Goal: Information Seeking & Learning: Get advice/opinions

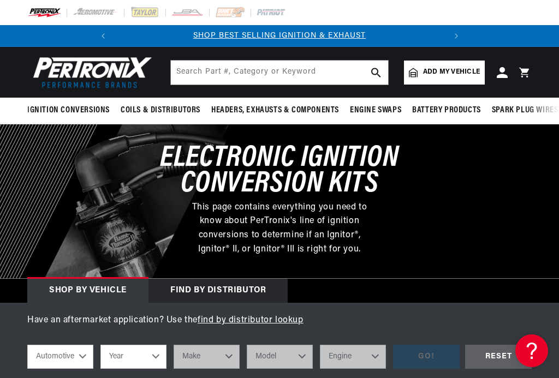
click at [438, 72] on span "Add my vehicle" at bounding box center [451, 72] width 57 height 10
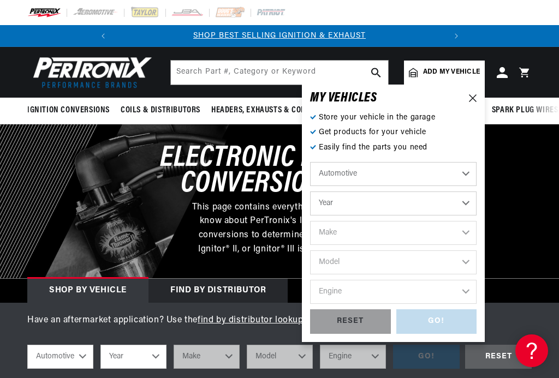
scroll to position [0, 331]
click at [466, 176] on select "Automotive Agricultural Industrial Marine Motorcycle" at bounding box center [393, 174] width 167 height 24
click at [464, 207] on select "Year [DATE] 2025 2024 2023 2022 2021 2020 2019 2018 2017 2016 2015 2014 2013 20…" at bounding box center [393, 204] width 167 height 24
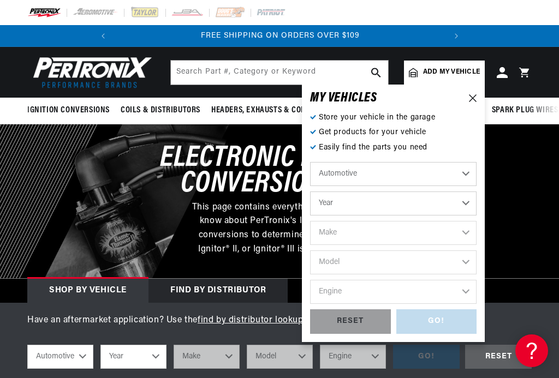
select select "1936"
click at [467, 234] on select "Make American Bantam [GEOGRAPHIC_DATA] Cord [GEOGRAPHIC_DATA] Hupmobile [GEOGRA…" at bounding box center [393, 233] width 167 height 24
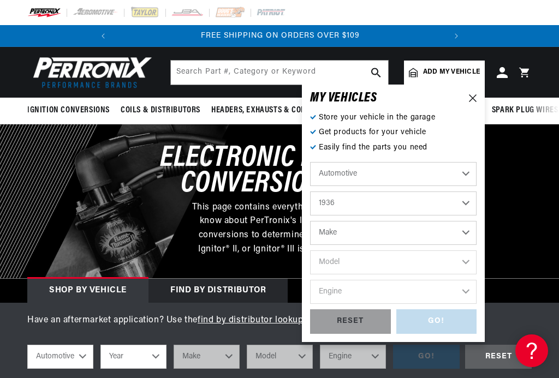
click at [471, 233] on select "Make American Bantam [GEOGRAPHIC_DATA] Cord [GEOGRAPHIC_DATA] Hupmobile [GEOGRA…" at bounding box center [393, 233] width 167 height 24
click at [463, 243] on select "Make American Bantam [GEOGRAPHIC_DATA] Cord [GEOGRAPHIC_DATA] Hupmobile [GEOGRA…" at bounding box center [393, 233] width 167 height 24
click at [543, 240] on div at bounding box center [279, 201] width 559 height 154
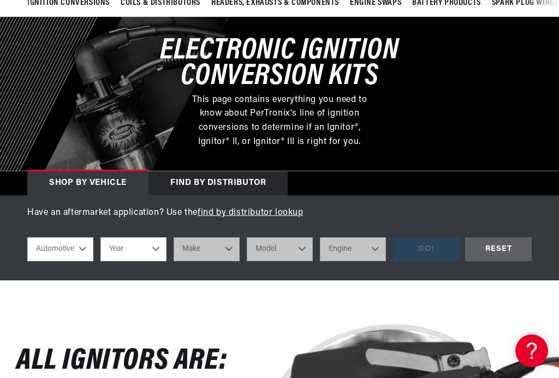
scroll to position [0, 331]
click at [156, 253] on select "Year 2026 2025 2024 2023 2022 2021 2020 2019 2018 2017 2016 2015 2014 2013 2012…" at bounding box center [133, 249] width 66 height 24
select select "1936"
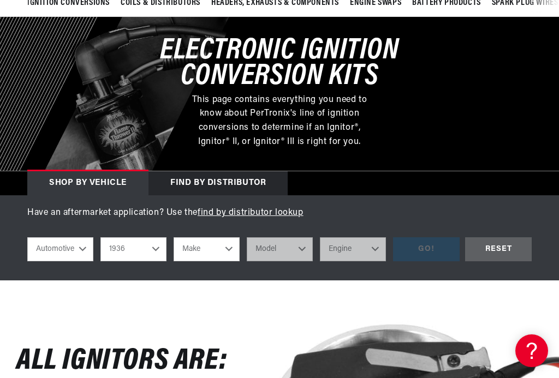
click at [231, 250] on select "Make American Bantam Auburn Cord Hudson Hupmobile Lincoln Nash Reo Studebaker W…" at bounding box center [207, 249] width 66 height 24
select select "Lincoln"
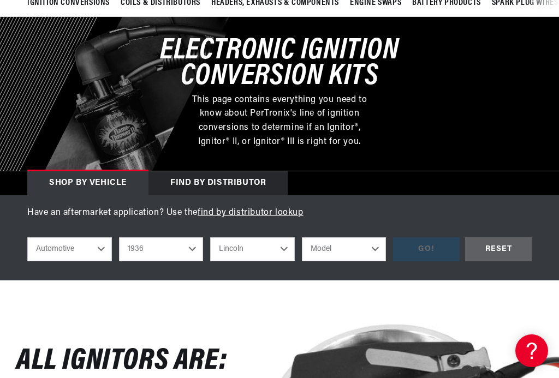
scroll to position [0, 0]
click at [378, 247] on select "Model Zephyr" at bounding box center [344, 249] width 85 height 24
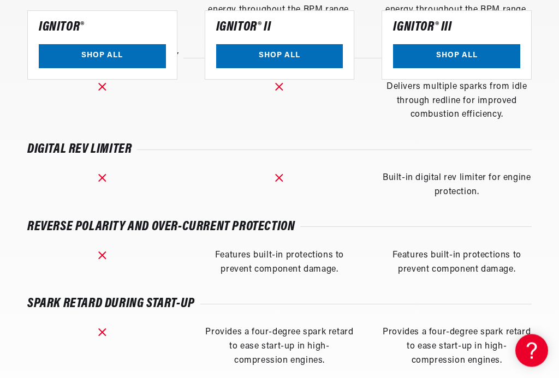
scroll to position [1111, 0]
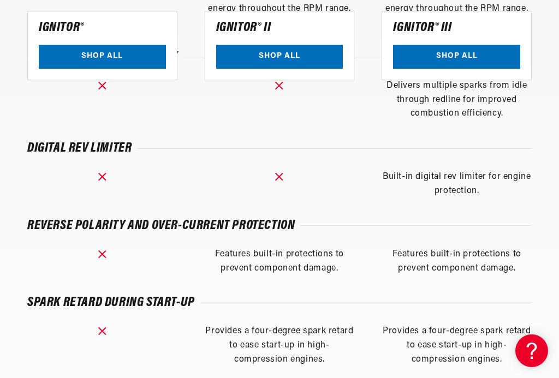
click at [529, 279] on div "Technology type Basic Hall Effect sensor replacing mechanical points. Advanced …" at bounding box center [279, 205] width 504 height 688
click at [527, 275] on div "Technology type Basic Hall Effect sensor replacing mechanical points. Advanced …" at bounding box center [279, 205] width 504 height 688
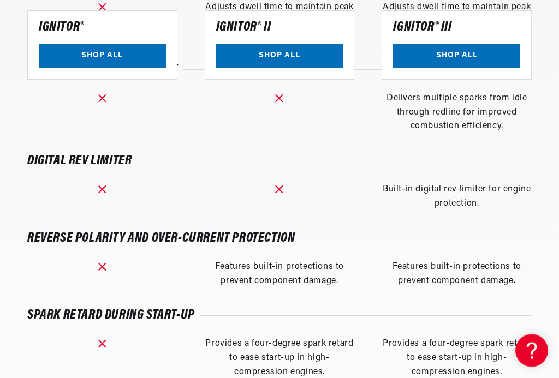
scroll to position [1098, 0]
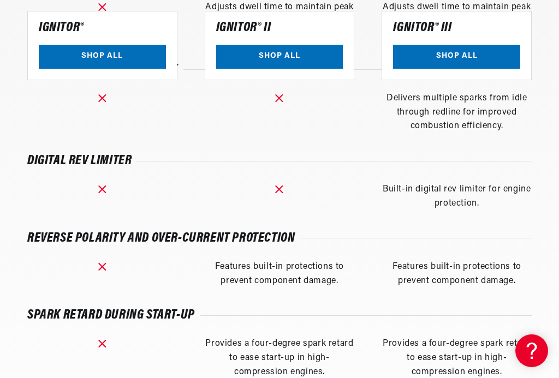
click at [305, 58] on link "SHOP ALL" at bounding box center [279, 56] width 127 height 25
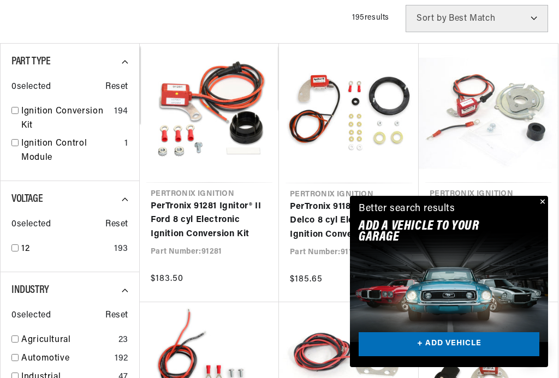
click at [546, 209] on button "Close" at bounding box center [541, 202] width 13 height 13
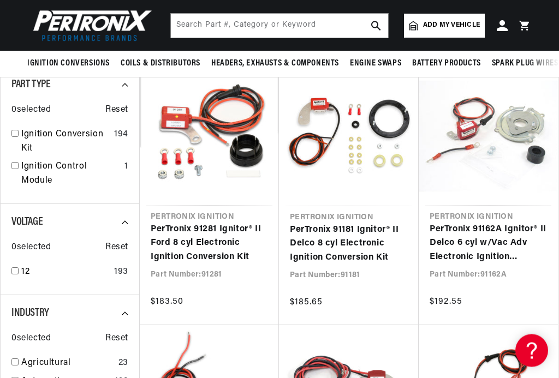
scroll to position [305, 0]
click at [547, 223] on link "PerTronix 91162A Ignitor® II Delco 6 cyl w/Vac Adv Electronic Ignition Conversi…" at bounding box center [488, 244] width 117 height 42
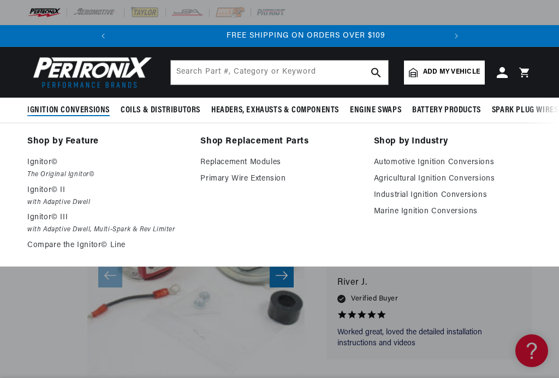
scroll to position [0, 331]
click at [471, 162] on link "Automotive Ignition Conversions" at bounding box center [453, 162] width 158 height 13
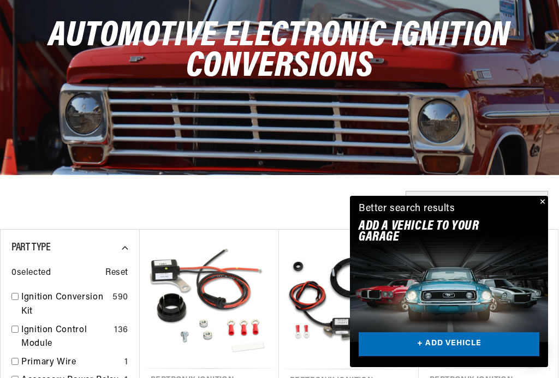
click at [532, 205] on select "Best Match Featured Name, A-Z Name, Z-A Price, Low to High Price, High to Low" at bounding box center [477, 204] width 142 height 27
click at [537, 204] on select "Best Match Featured Name, A-Z Name, Z-A Price, Low to High Price, High to Low" at bounding box center [477, 204] width 142 height 27
select select "title"
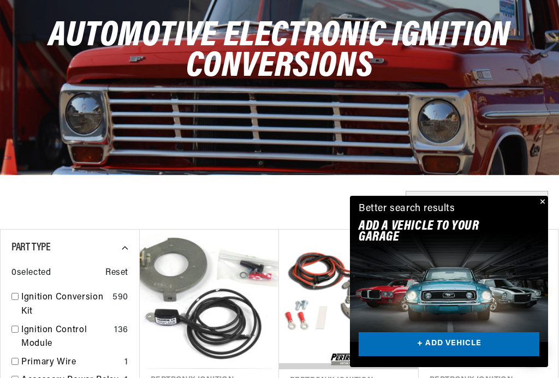
click at [462, 357] on link "+ ADD VEHICLE" at bounding box center [449, 344] width 181 height 25
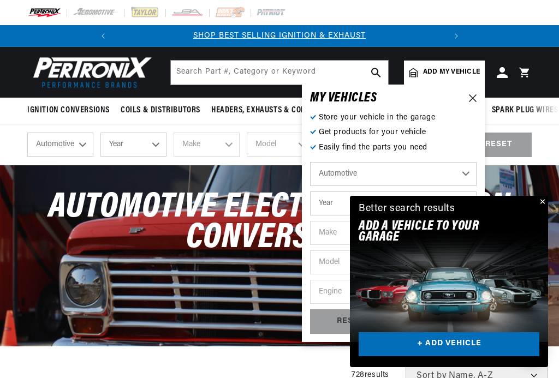
click at [464, 179] on select "Automotive Agricultural Industrial Marine Motorcycle" at bounding box center [393, 174] width 167 height 24
click at [472, 199] on select "Year 2026 2025 2024 2023 2022 2021 2020 2019 2018 2017 2016 2015 2014 2013 2012…" at bounding box center [393, 204] width 167 height 24
select select "1936"
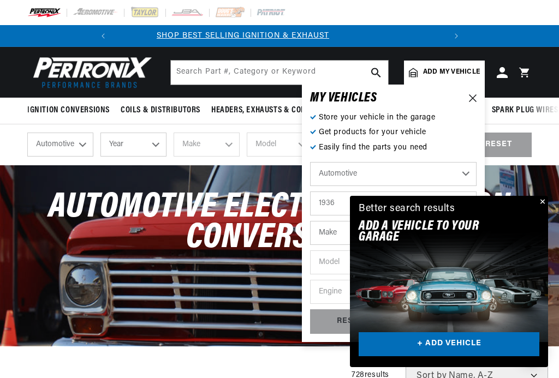
scroll to position [0, 0]
click at [331, 231] on select "Make American Bantam Auburn Cord Hudson Hupmobile Lincoln Nash Reo Studebaker W…" at bounding box center [393, 233] width 167 height 24
click at [331, 233] on select "Make American Bantam Auburn Cord Hudson Hupmobile Lincoln Nash Reo Studebaker W…" at bounding box center [393, 233] width 167 height 24
click at [539, 209] on button "Close" at bounding box center [541, 202] width 13 height 13
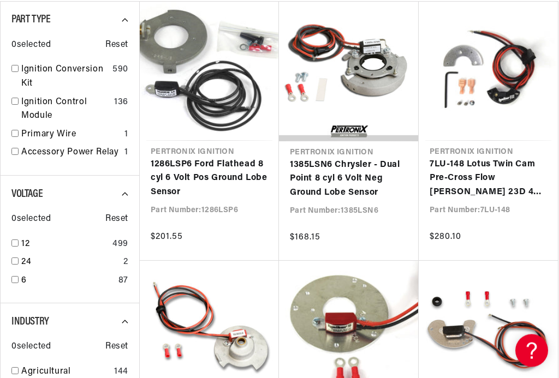
scroll to position [399, 0]
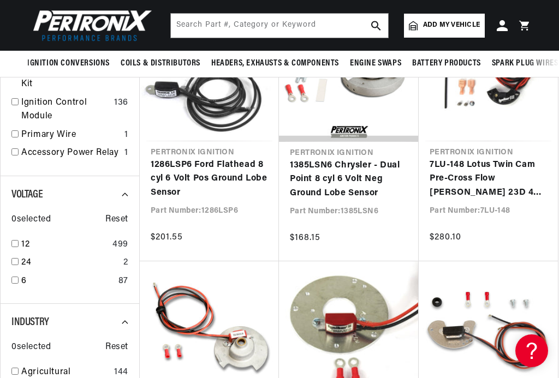
click at [15, 278] on input "checkbox" at bounding box center [14, 280] width 7 height 7
checkbox input "true"
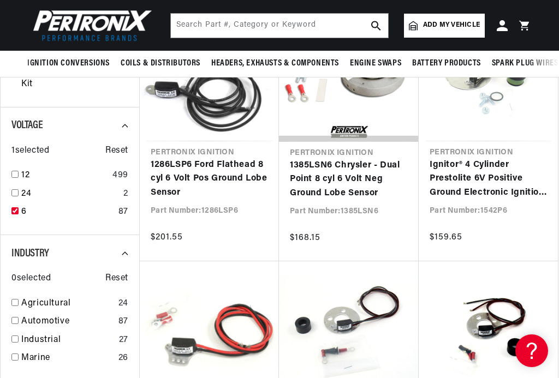
click at [15, 317] on input "checkbox" at bounding box center [14, 320] width 7 height 7
checkbox input "true"
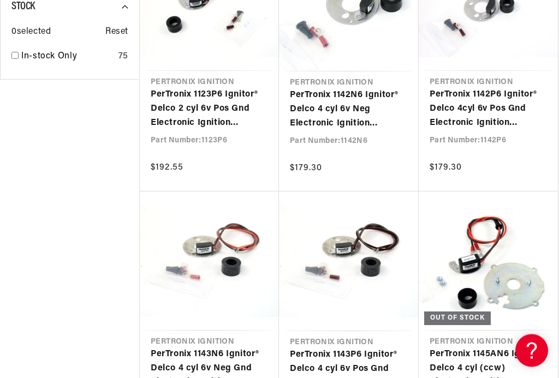
scroll to position [0, 29]
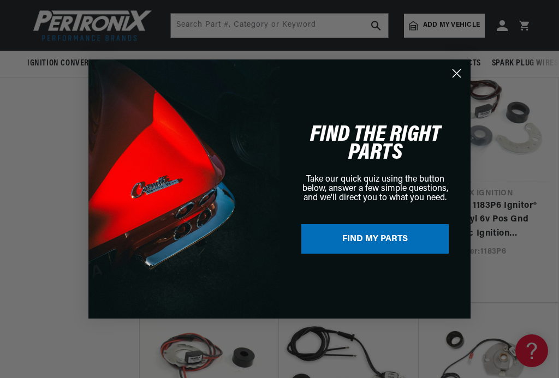
click at [454, 82] on circle "Close dialog" at bounding box center [457, 73] width 18 height 18
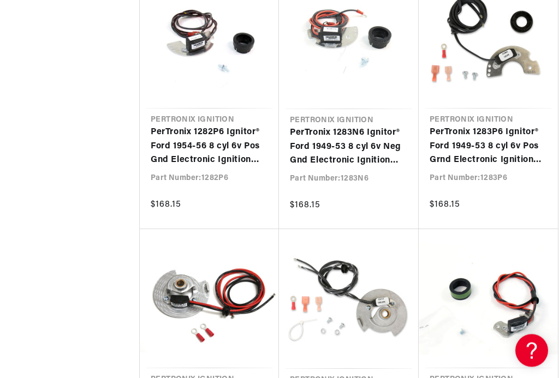
scroll to position [2975, 0]
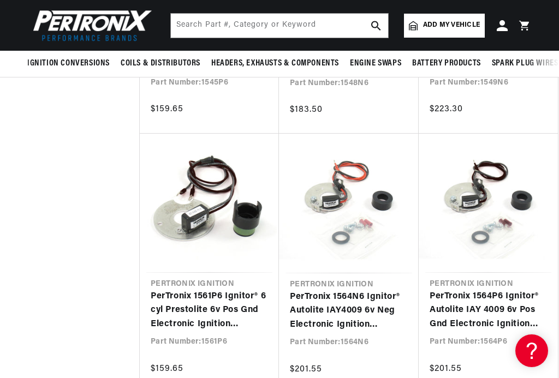
scroll to position [4162, 0]
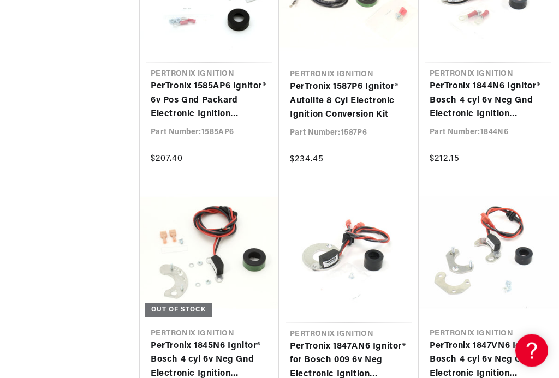
scroll to position [5197, 0]
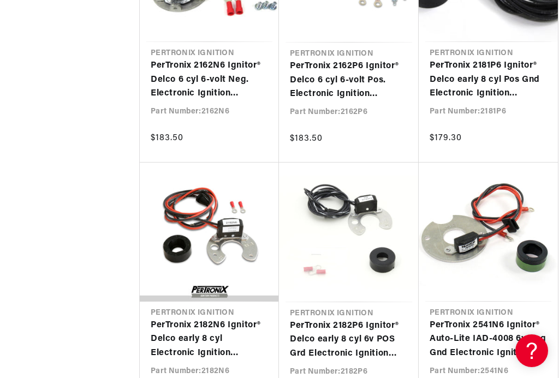
scroll to position [6310, 0]
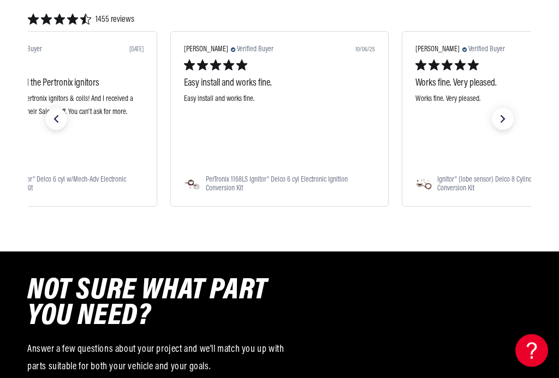
scroll to position [8045, 0]
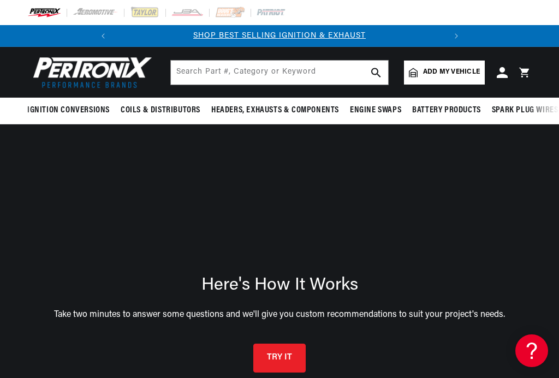
click at [287, 344] on button "TRY IT" at bounding box center [279, 358] width 52 height 29
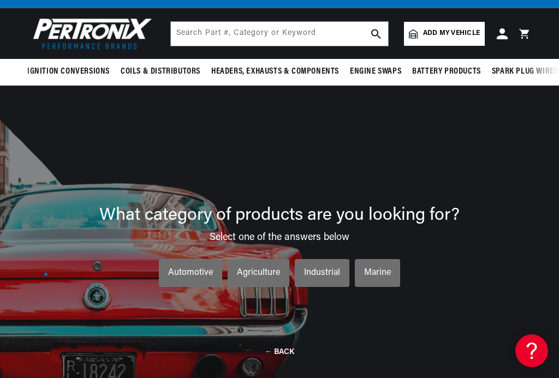
scroll to position [78, 0]
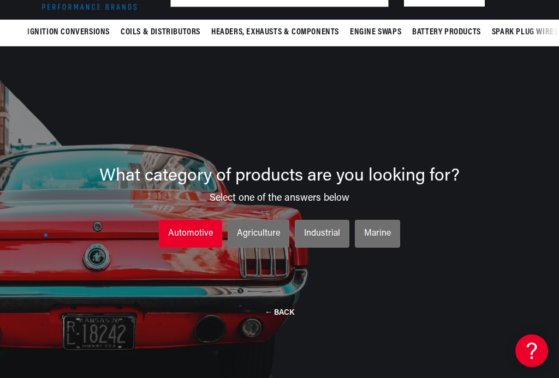
click at [191, 220] on li "Automotive Automotive Automotive" at bounding box center [190, 234] width 63 height 28
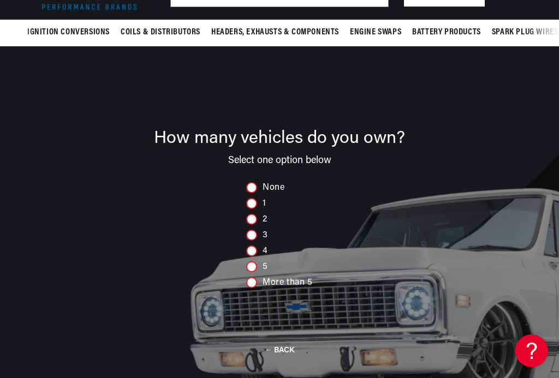
scroll to position [0, 0]
click at [255, 198] on div at bounding box center [251, 203] width 11 height 11
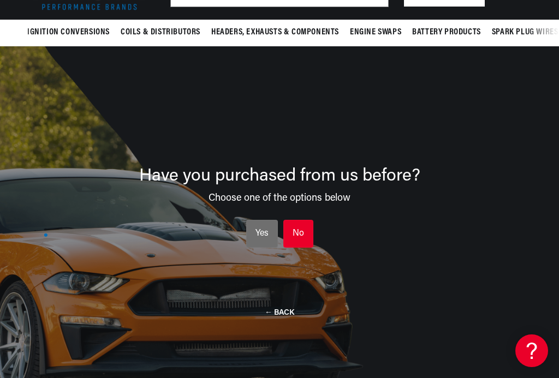
click at [295, 227] on div "No" at bounding box center [298, 234] width 11 height 14
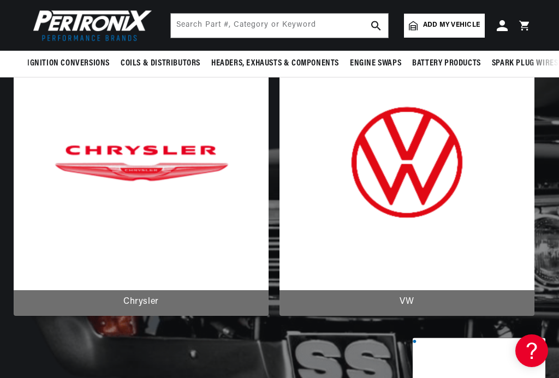
scroll to position [485, 0]
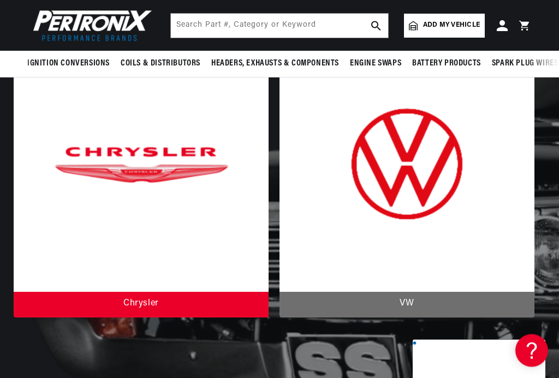
click at [137, 180] on div at bounding box center [141, 178] width 255 height 281
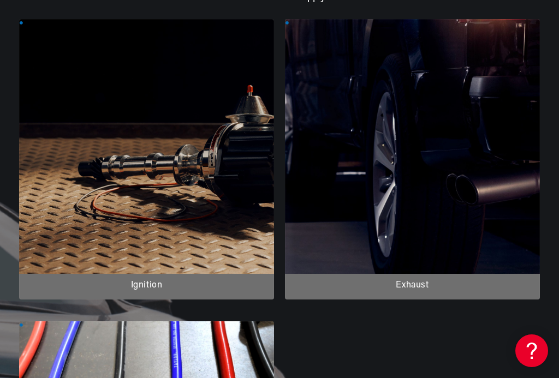
scroll to position [204, 0]
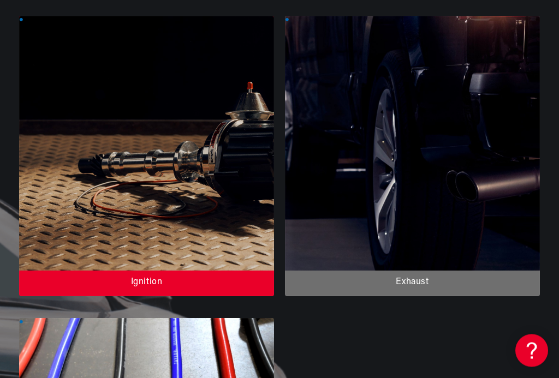
click at [158, 250] on div at bounding box center [146, 156] width 255 height 281
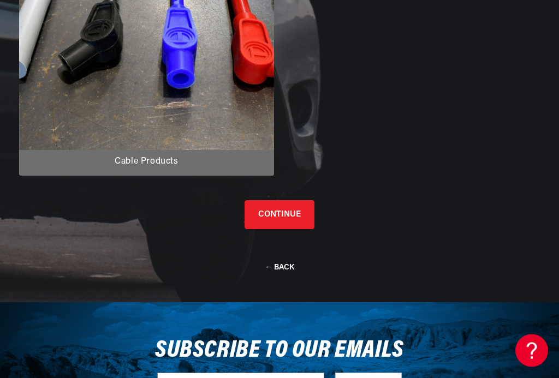
scroll to position [629, 0]
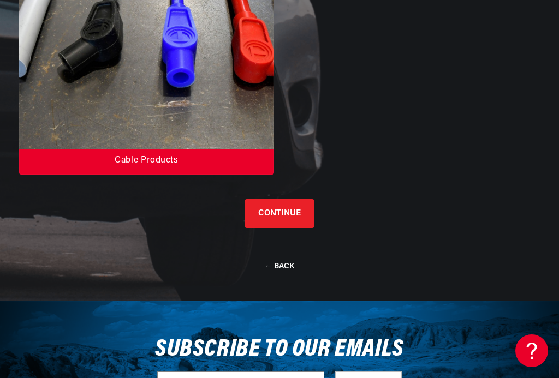
click at [150, 169] on div at bounding box center [146, 34] width 255 height 281
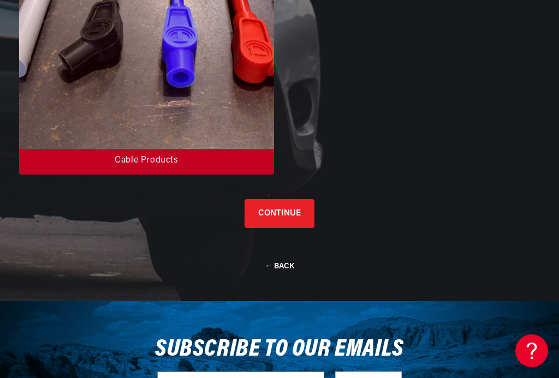
scroll to position [0, 0]
click at [289, 212] on button "CONTINUE" at bounding box center [280, 213] width 70 height 29
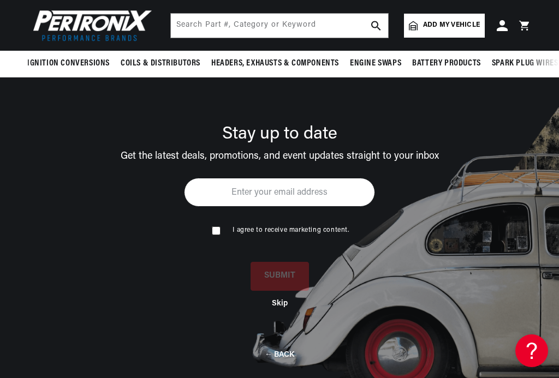
scroll to position [0, 331]
click at [233, 178] on input "email" at bounding box center [279, 192] width 191 height 29
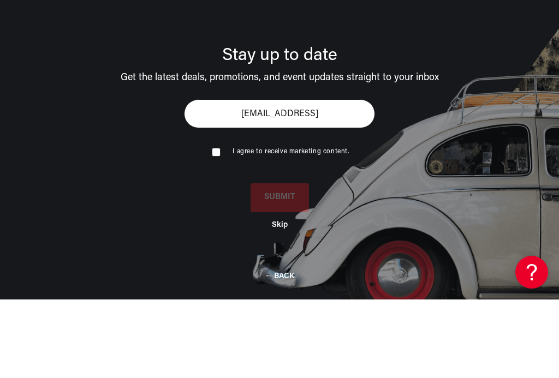
scroll to position [0, 0]
type input "[EMAIL_ADDRESS][DOMAIN_NAME]"
click at [219, 227] on input "checkbox" at bounding box center [215, 230] width 7 height 7
checkbox input "true"
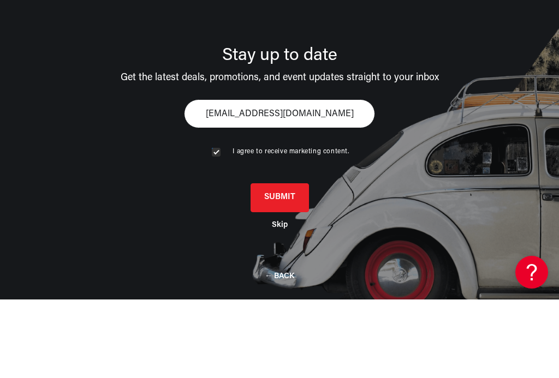
scroll to position [157, 0]
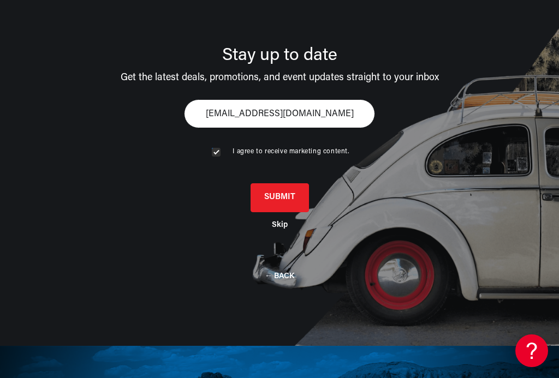
click at [280, 183] on button "SUBMIT" at bounding box center [280, 197] width 58 height 29
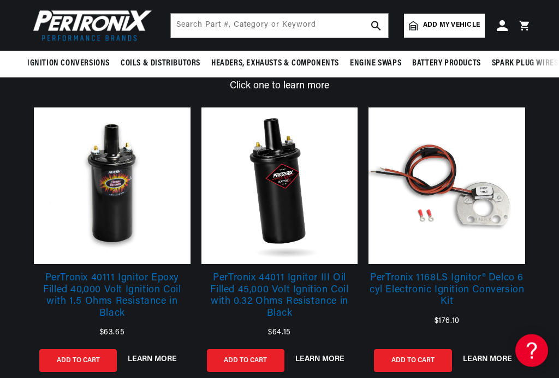
scroll to position [0, 0]
